Goal: Task Accomplishment & Management: Manage account settings

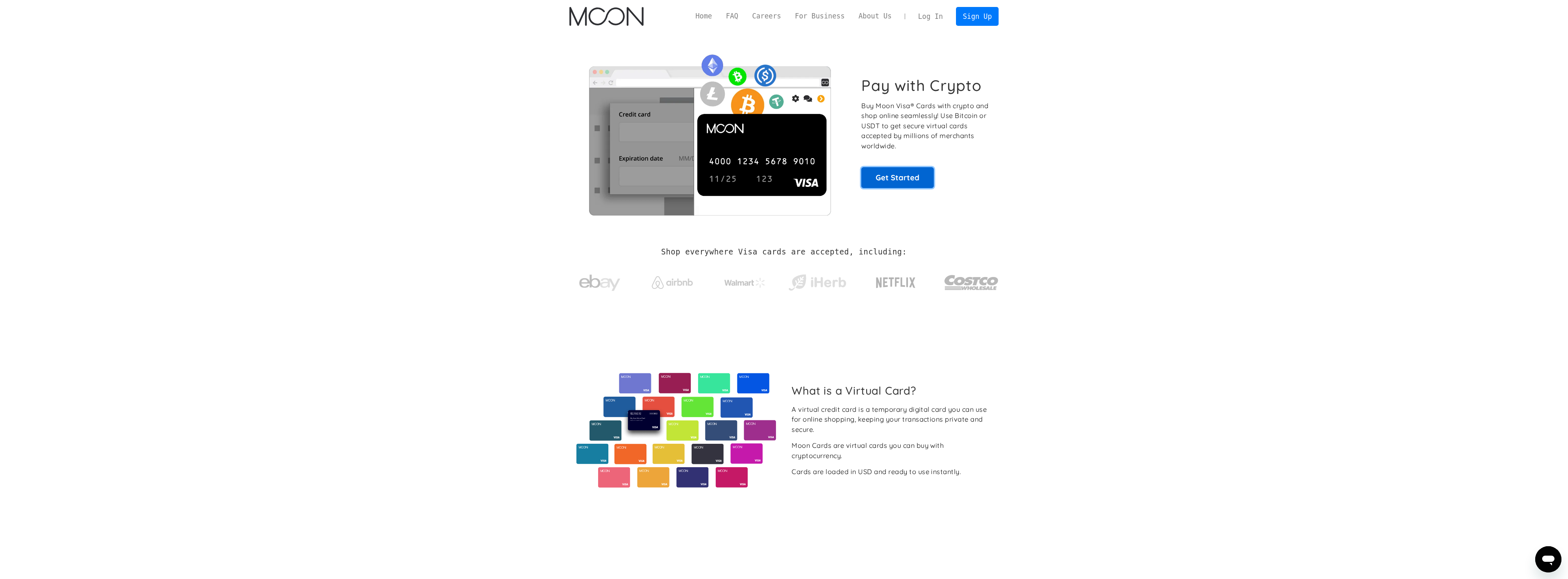
click at [897, 178] on link "Get Started" at bounding box center [897, 178] width 72 height 21
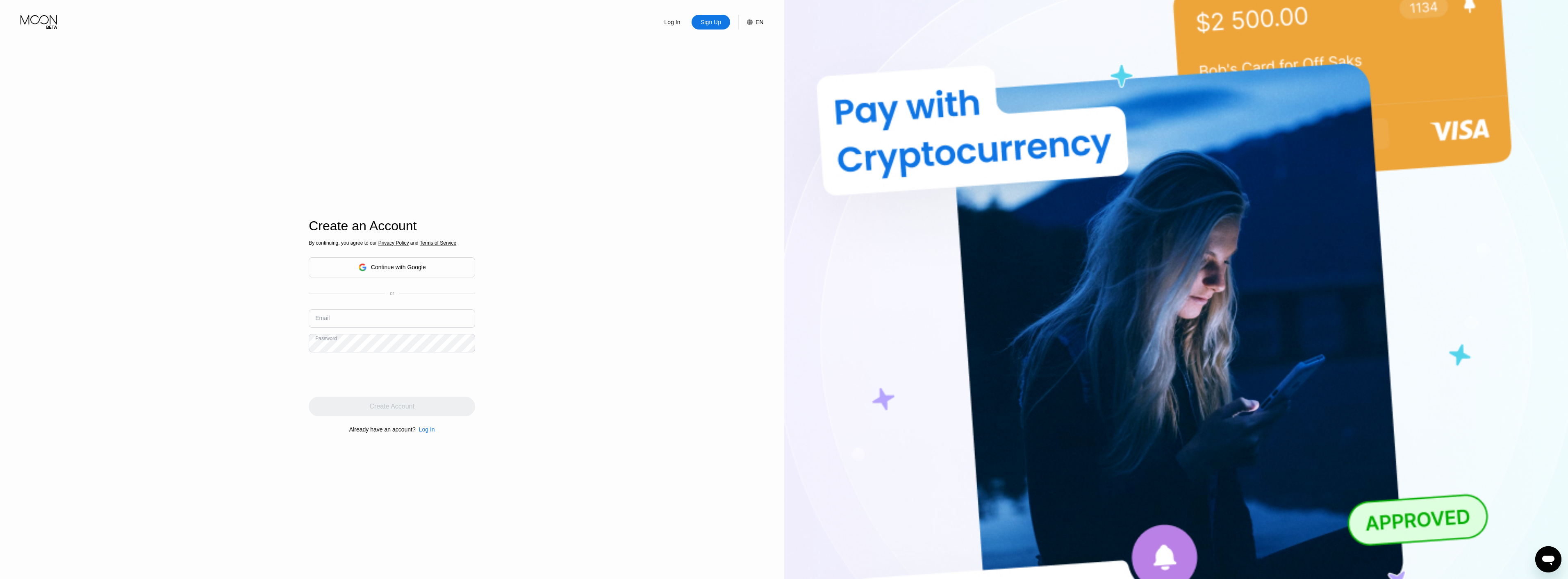
click at [404, 321] on input "text" at bounding box center [391, 318] width 166 height 18
click at [406, 313] on input "text" at bounding box center [391, 318] width 166 height 18
paste input "[EMAIL_ADDRESS][DOMAIN_NAME]"
type input "[EMAIL_ADDRESS][DOMAIN_NAME]"
click at [460, 342] on body "Log In Sign Up EN Language English Save Create an Account By continuing, you ag…" at bounding box center [784, 290] width 1568 height 579
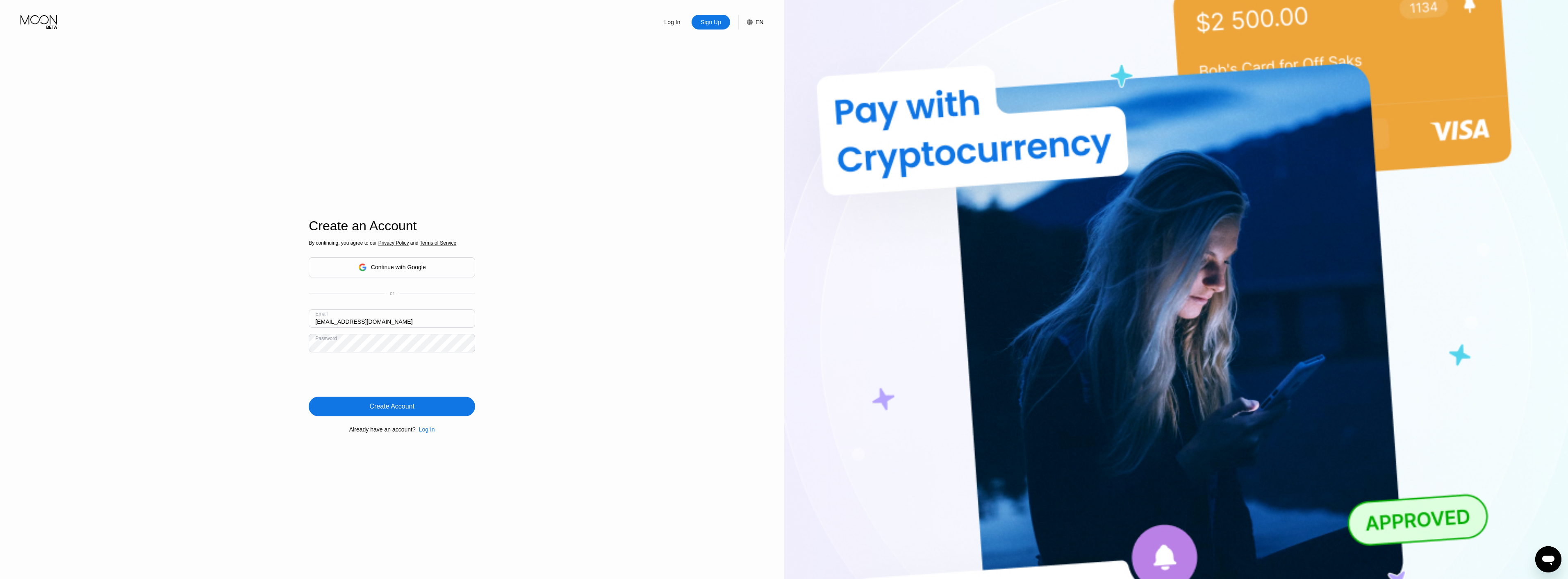
click at [393, 408] on div "Create Account" at bounding box center [391, 406] width 44 height 8
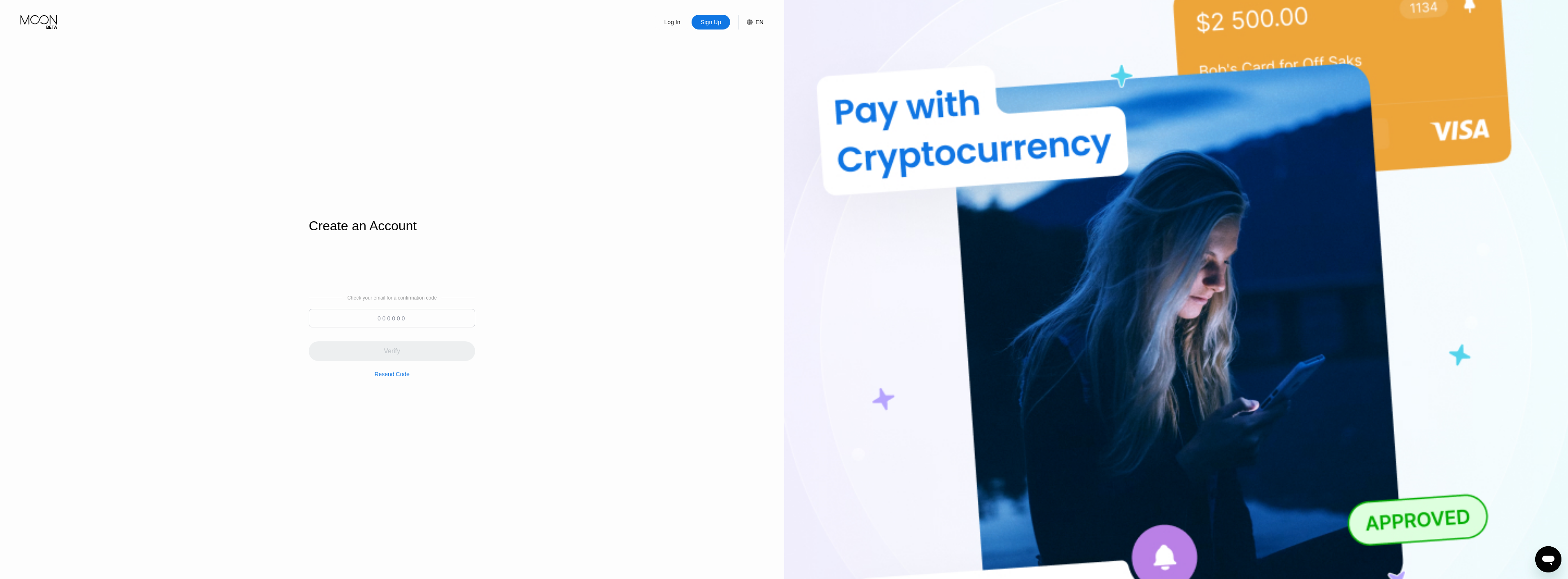
click at [426, 317] on input at bounding box center [391, 318] width 166 height 18
paste input "755867"
type input "755867"
click at [394, 348] on div "Verify" at bounding box center [391, 350] width 16 height 8
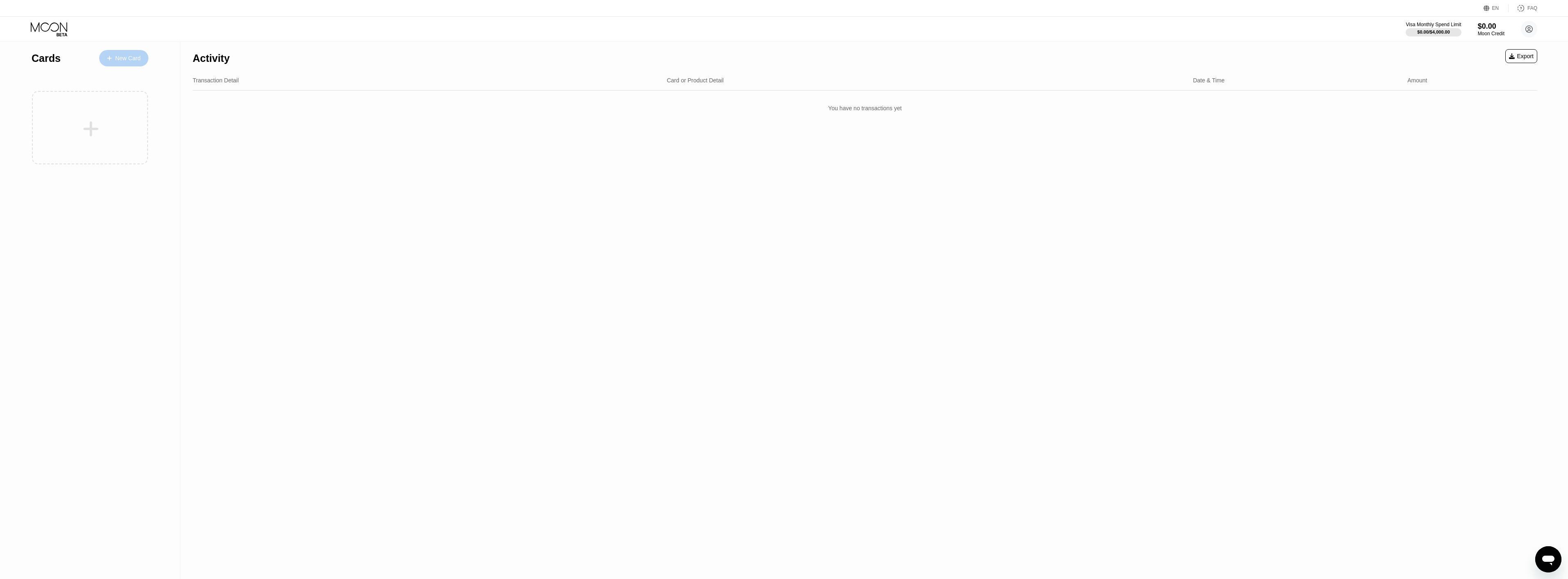
click at [131, 56] on div "New Card" at bounding box center [128, 58] width 26 height 7
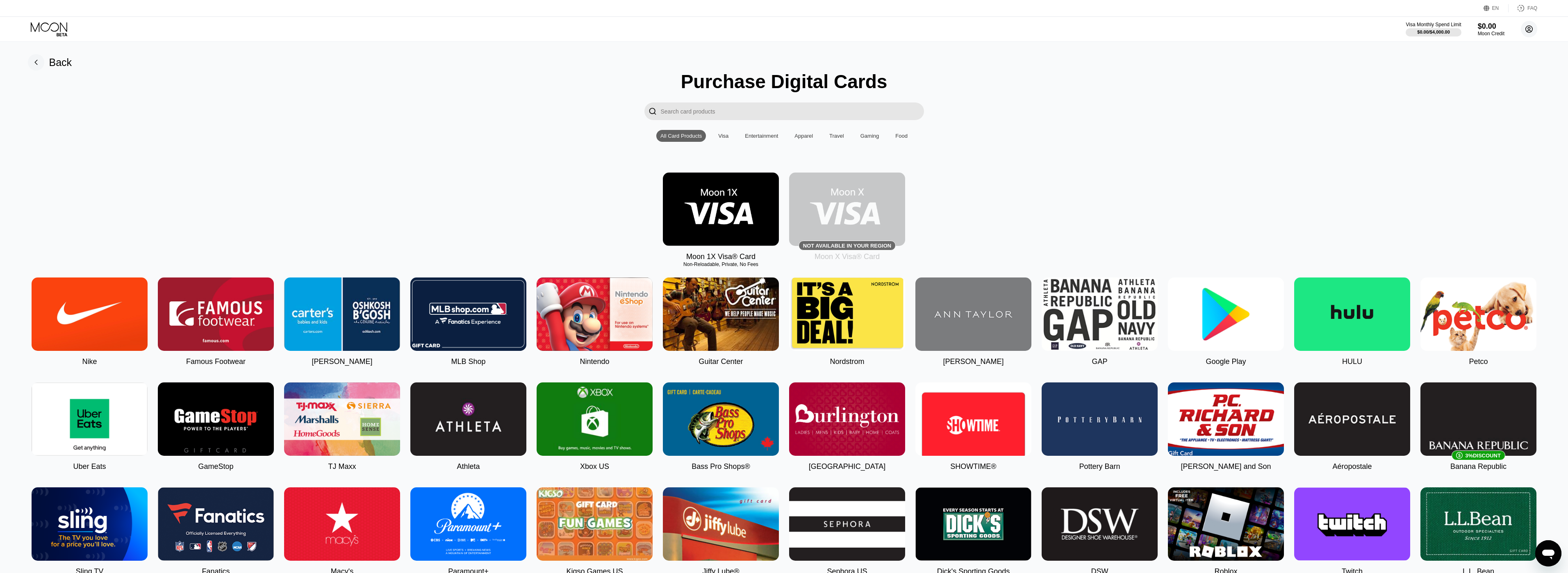
click at [1525, 35] on circle at bounding box center [1529, 29] width 16 height 16
click at [1485, 92] on div "Settings" at bounding box center [1477, 95] width 21 height 7
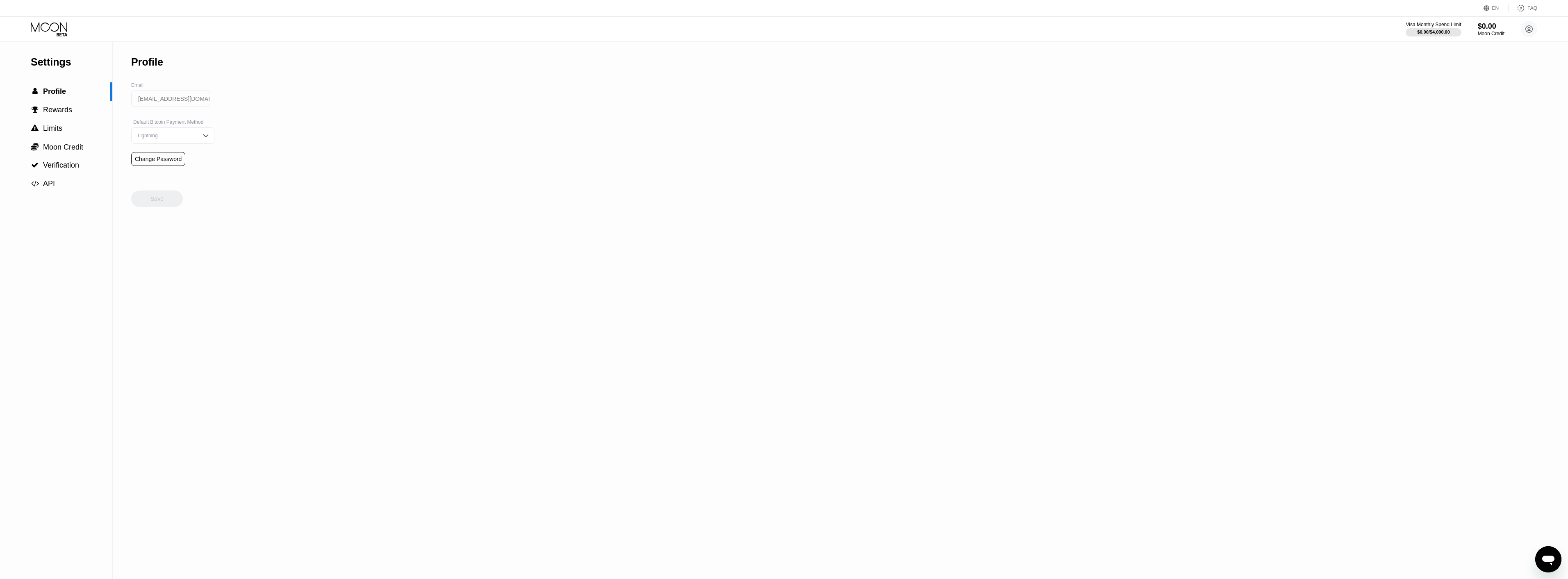
click at [201, 140] on img at bounding box center [205, 135] width 8 height 8
click at [339, 139] on div "Settings  Profile  Rewards  Limits  Moon Credit  Verification  API Profil…" at bounding box center [784, 310] width 1568 height 537
click at [61, 113] on span "Rewards" at bounding box center [58, 109] width 29 height 8
click at [60, 131] on span "Limits" at bounding box center [53, 128] width 19 height 8
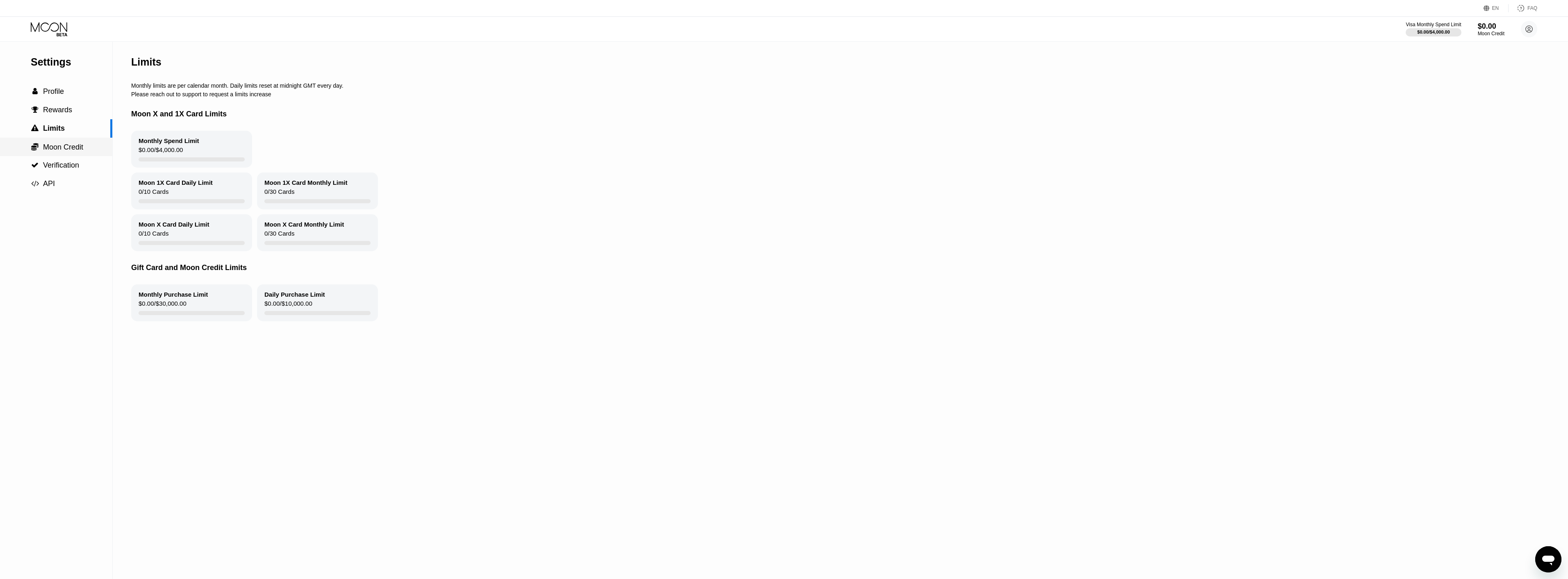
click at [68, 150] on span "Moon Credit" at bounding box center [63, 147] width 40 height 8
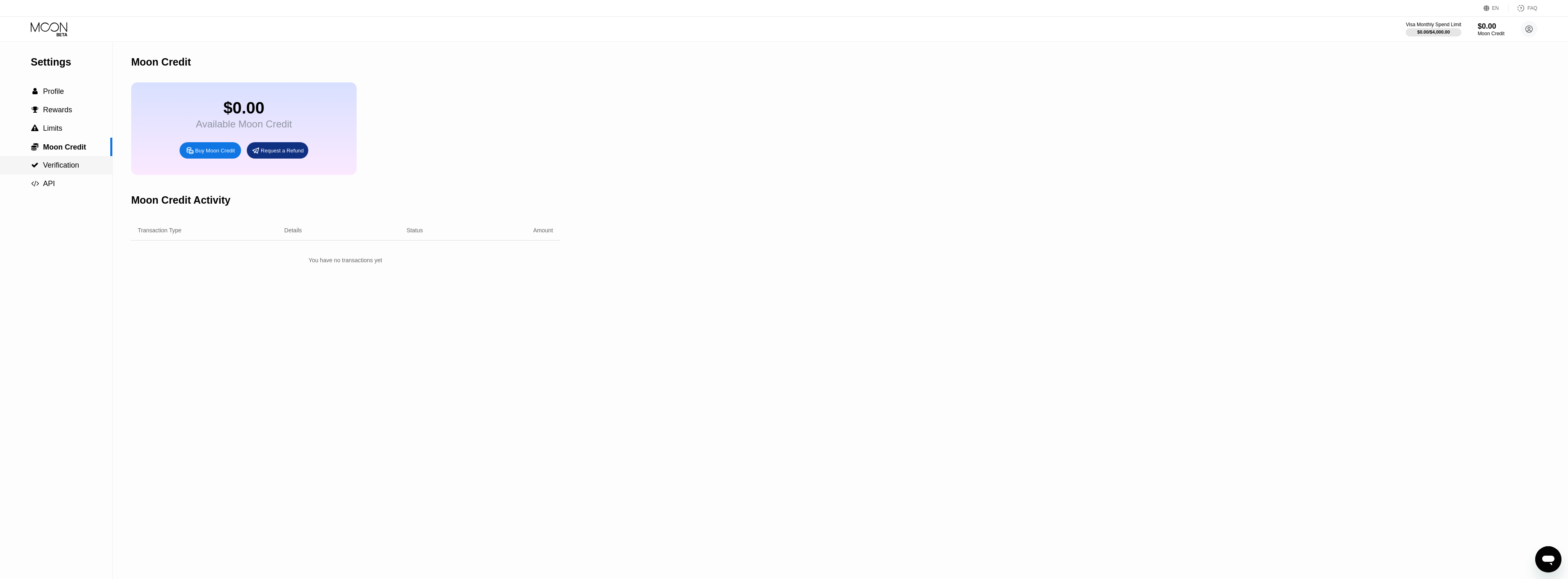
click at [57, 169] on span "Verification" at bounding box center [61, 165] width 36 height 8
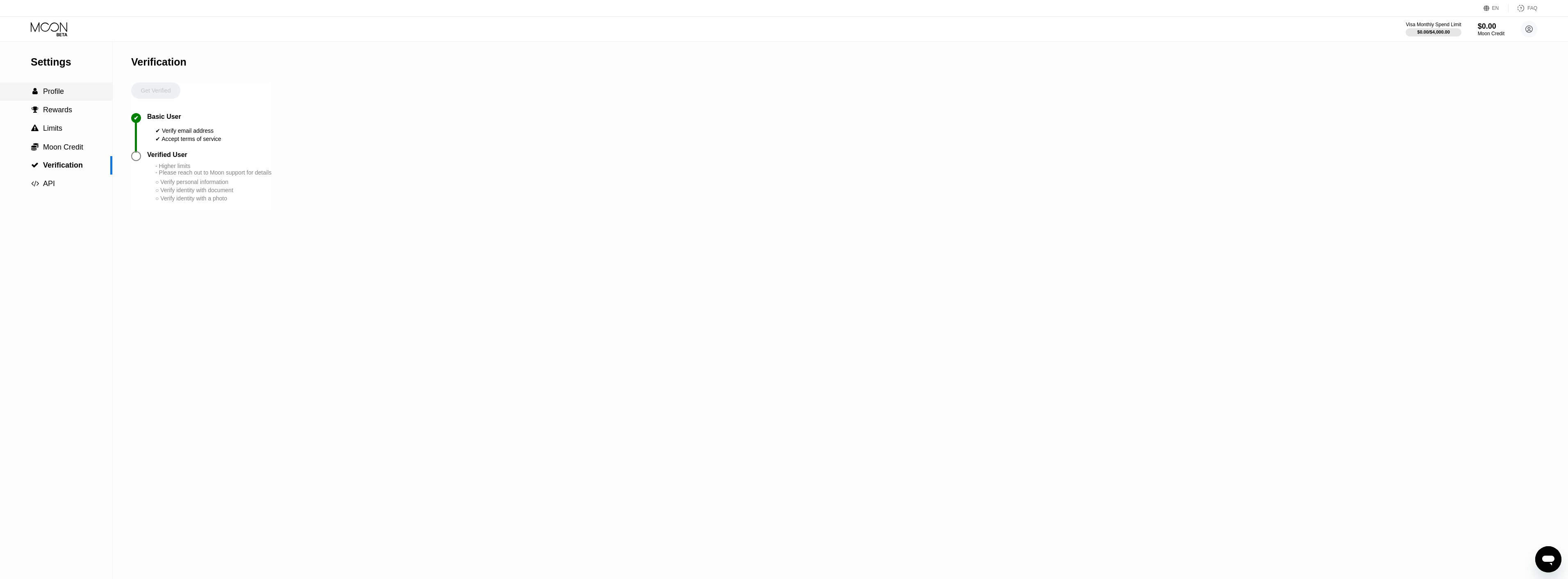
click at [66, 99] on div " Profile" at bounding box center [56, 91] width 113 height 18
click at [35, 30] on icon at bounding box center [49, 26] width 37 height 9
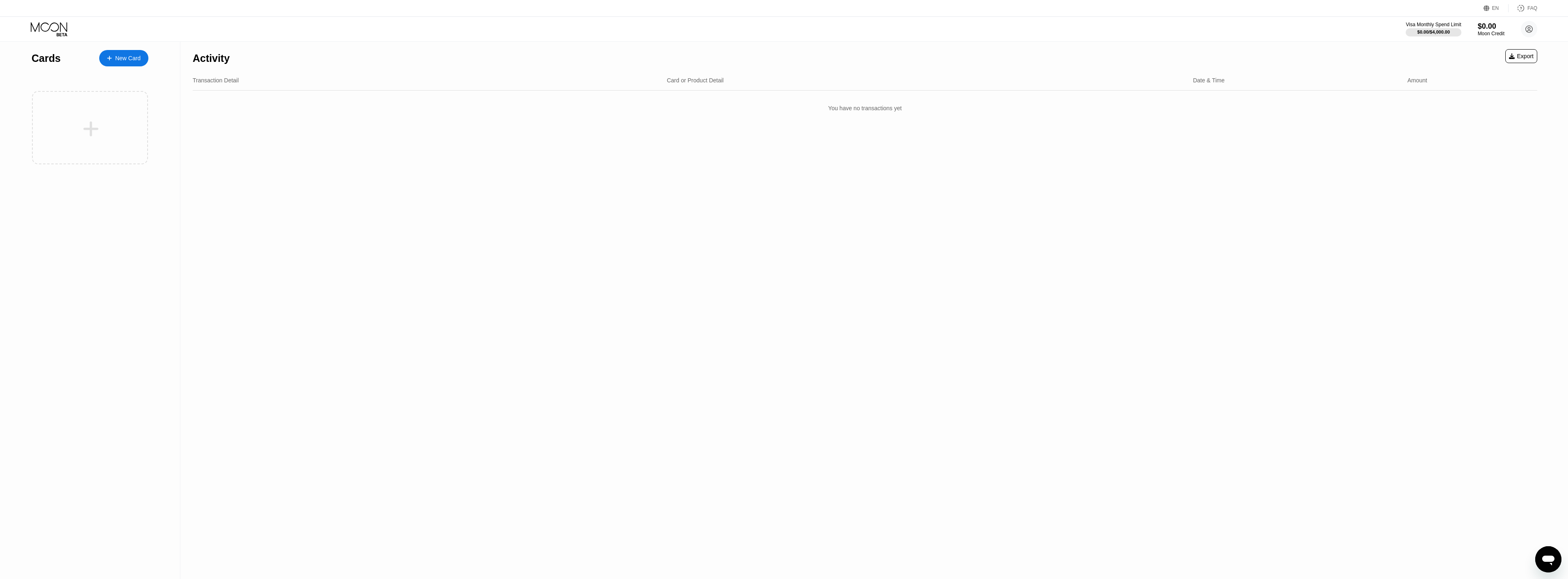
click at [975, 309] on div "Activity Export Transaction Detail Card or Product Detail Date & Time Amount Yo…" at bounding box center [864, 310] width 1369 height 537
